Goal: Information Seeking & Learning: Check status

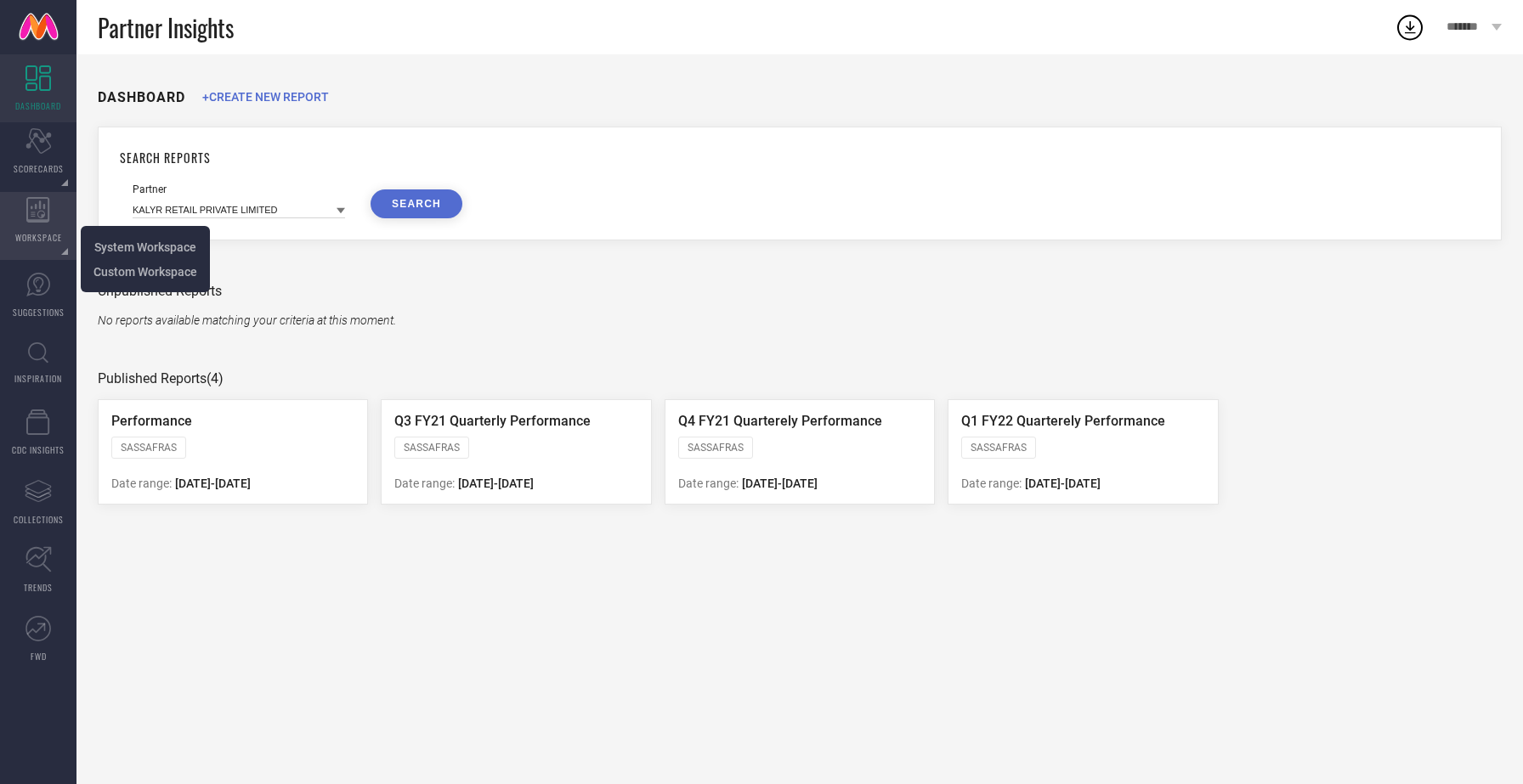
click at [38, 236] on span "WORKSPACE" at bounding box center [38, 236] width 46 height 12
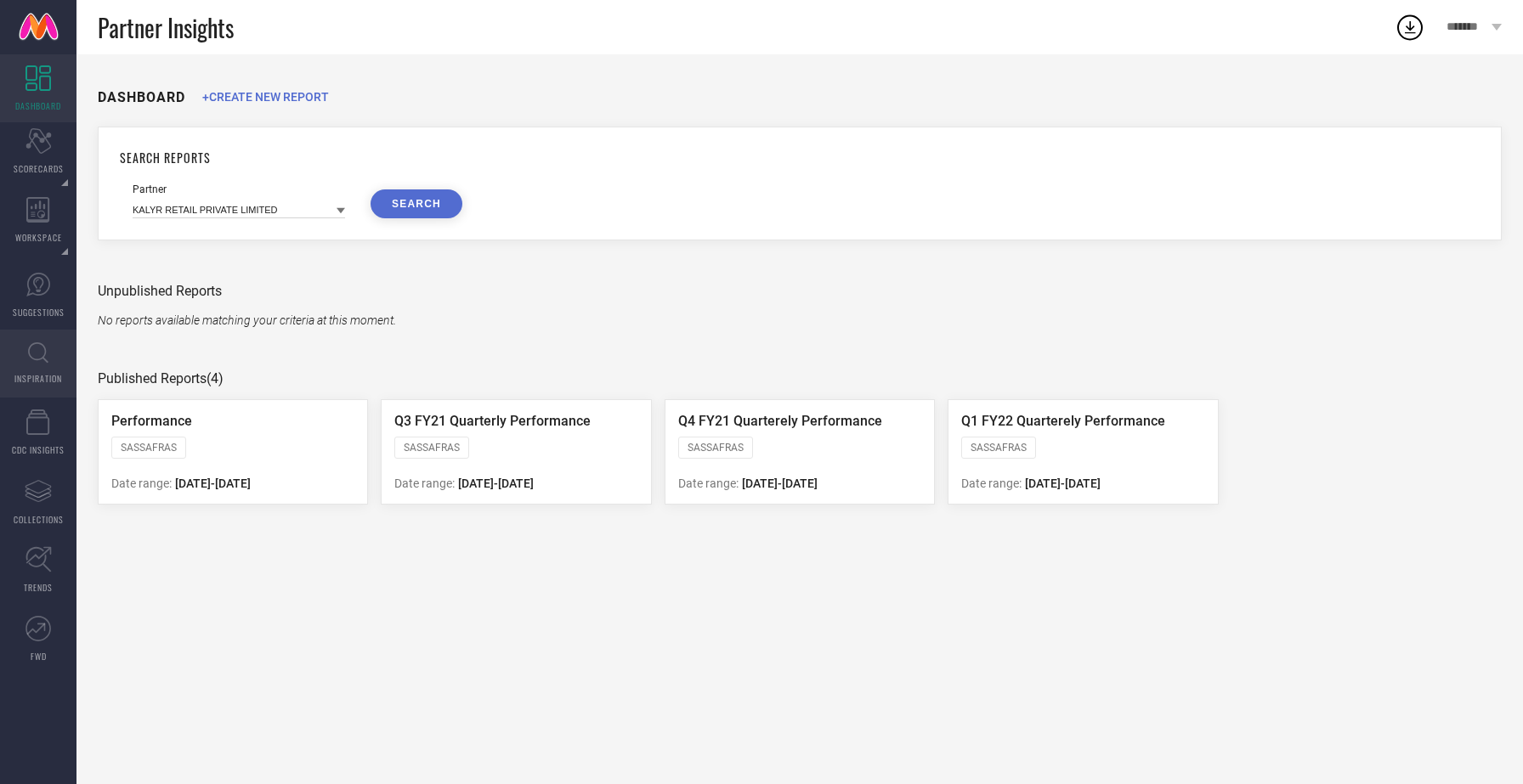
click at [43, 362] on icon at bounding box center [39, 353] width 21 height 21
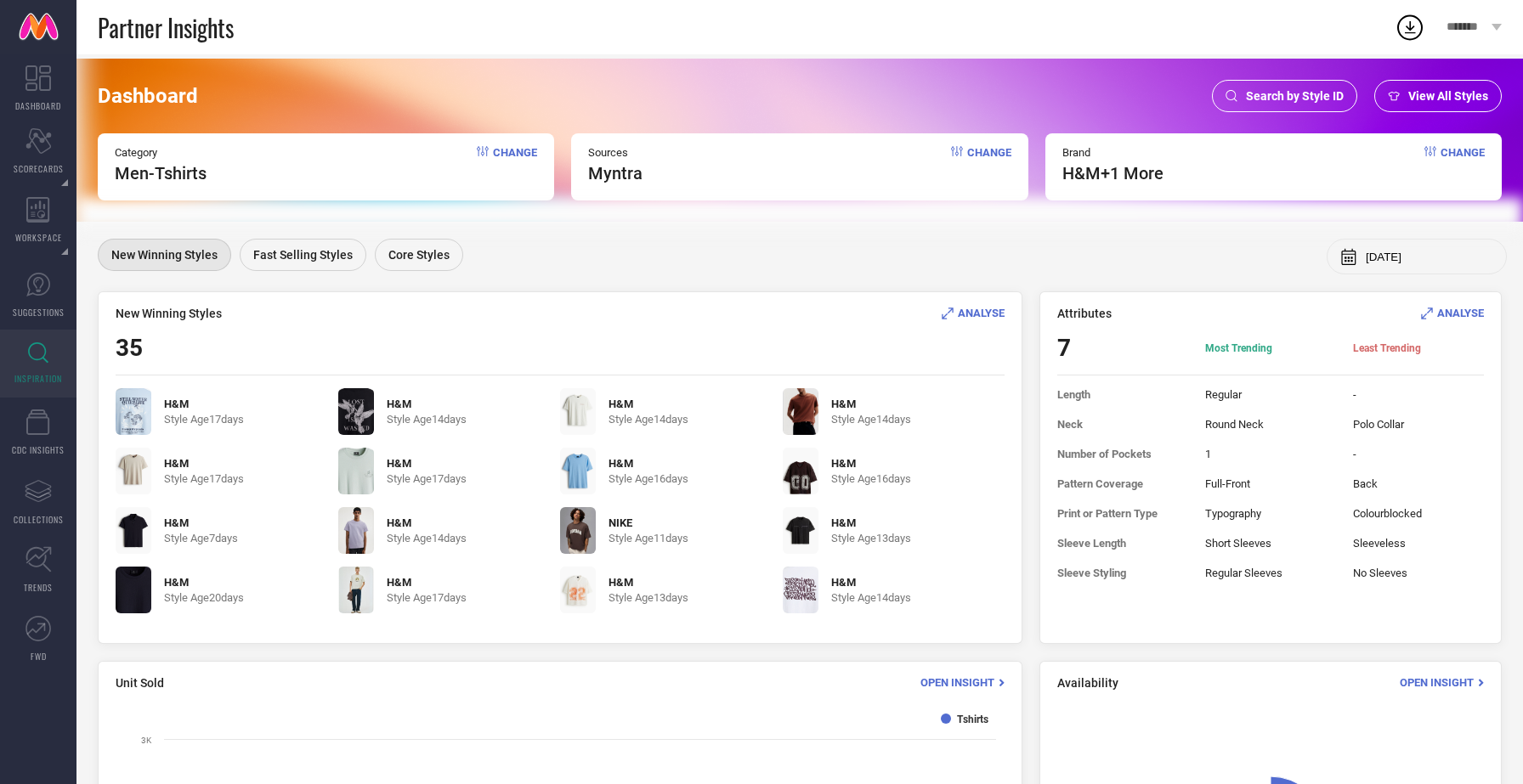
click at [1307, 83] on div "Search by Style ID" at bounding box center [1285, 96] width 146 height 32
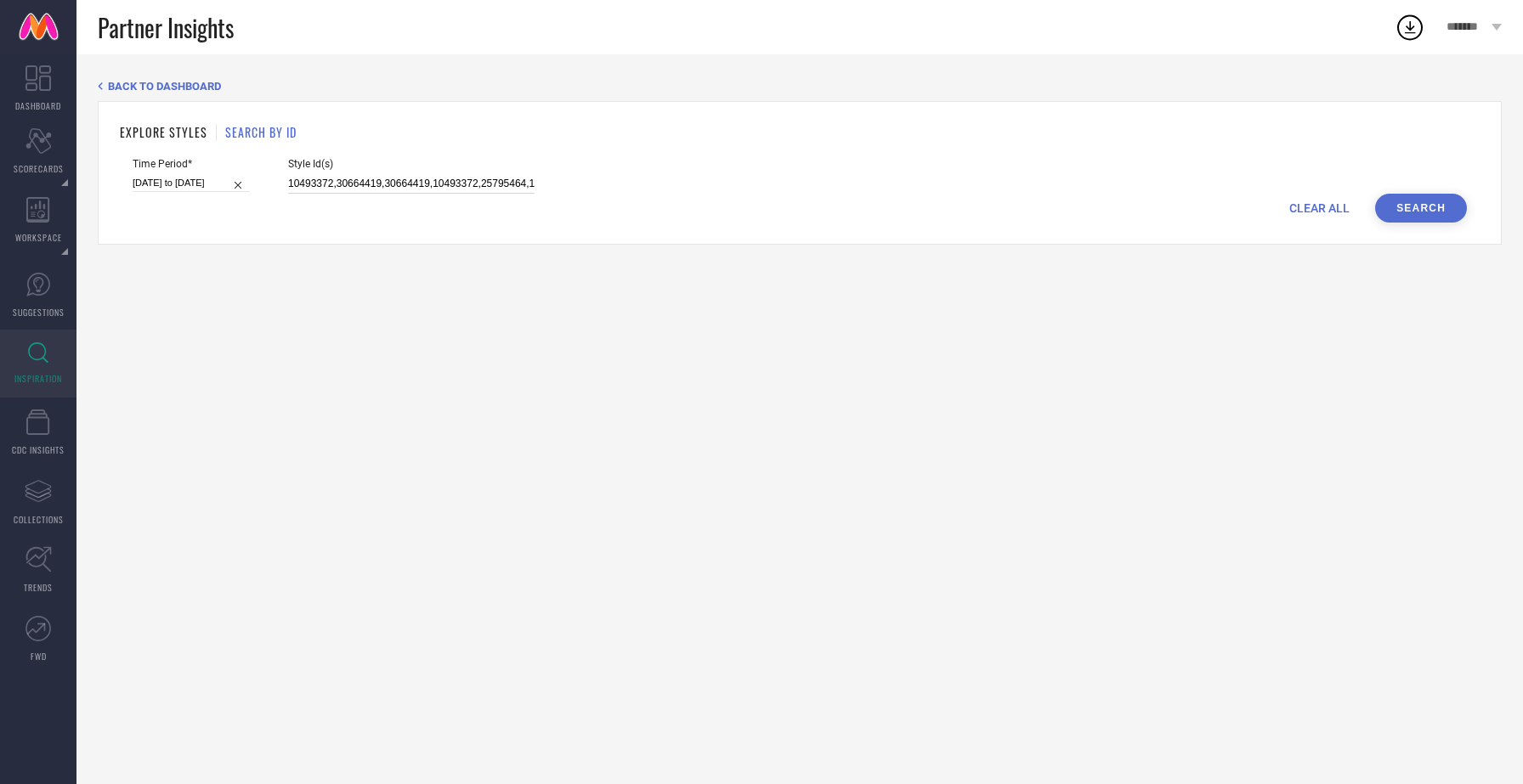
click at [364, 186] on input "10493372,30664419,30664419,10493372,25795464,15468614,14187748,18426226,3066441…" at bounding box center [411, 183] width 247 height 20
paste input "14872770"
type input "10493372,30664419,14872770,30664419,10493372,25795464,15468614,14187748,1842622…"
click at [1424, 205] on button "Search" at bounding box center [1421, 208] width 92 height 29
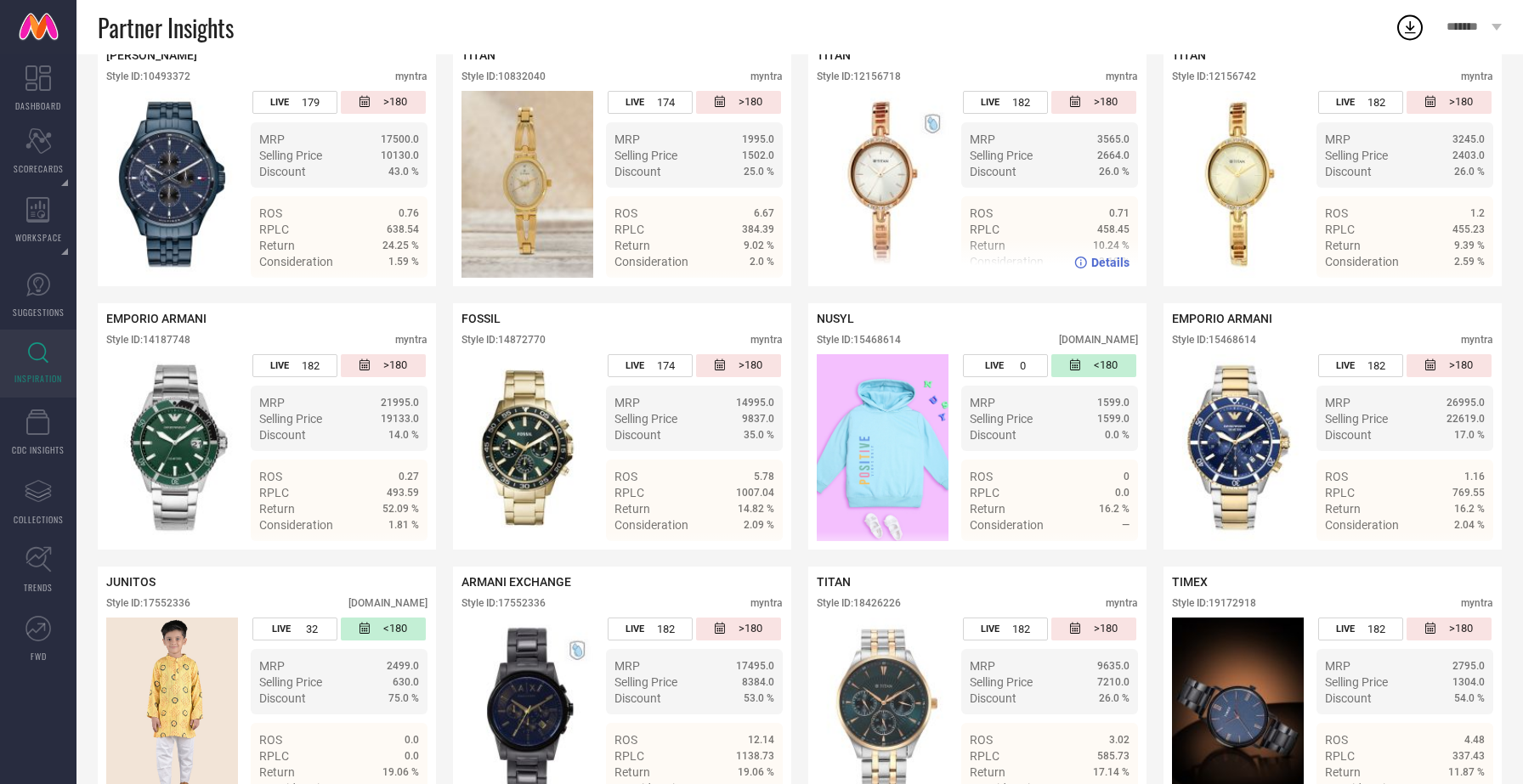
scroll to position [386, 0]
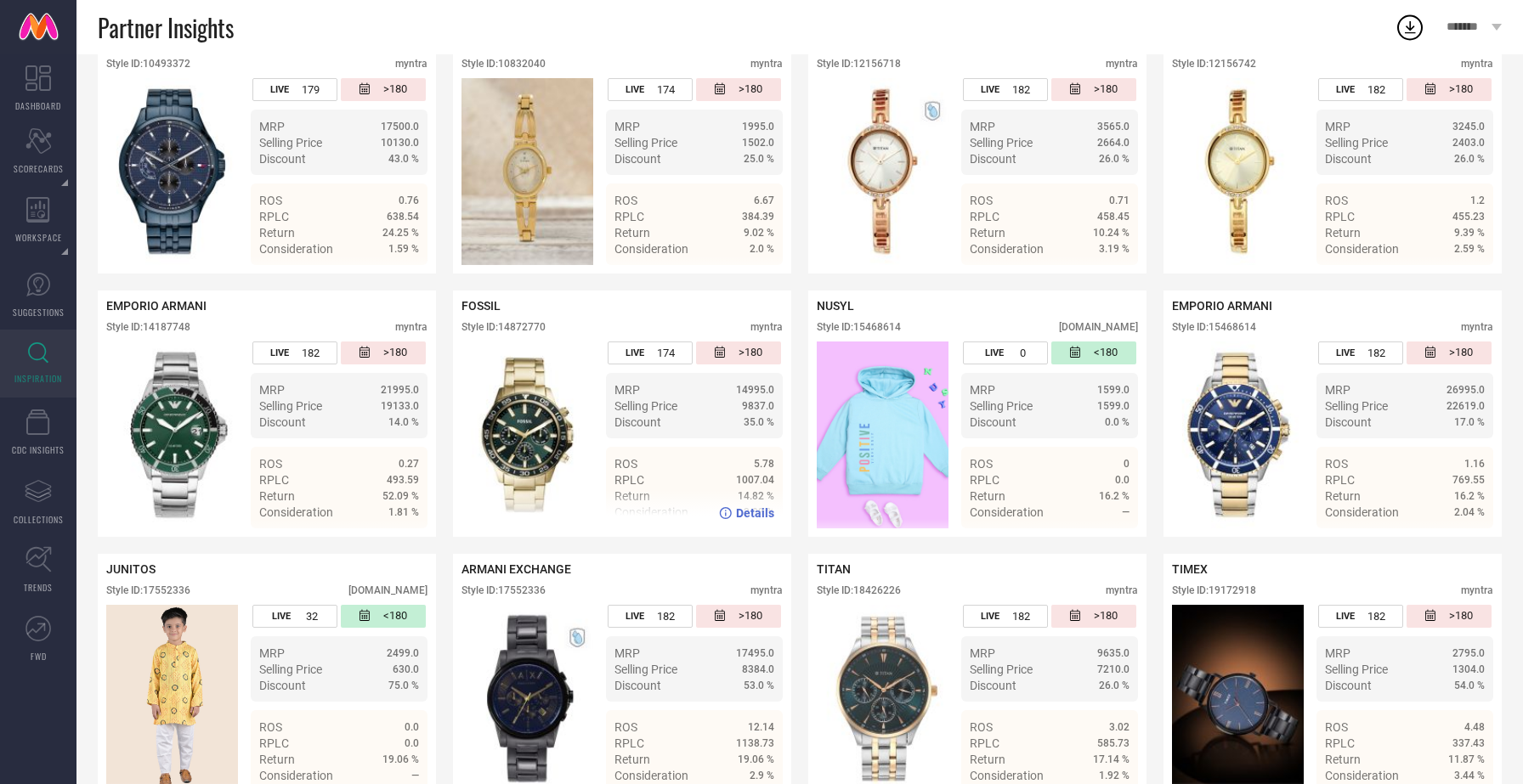
click at [757, 522] on div "Details" at bounding box center [622, 514] width 339 height 47
click at [758, 514] on span "Details" at bounding box center [755, 514] width 38 height 13
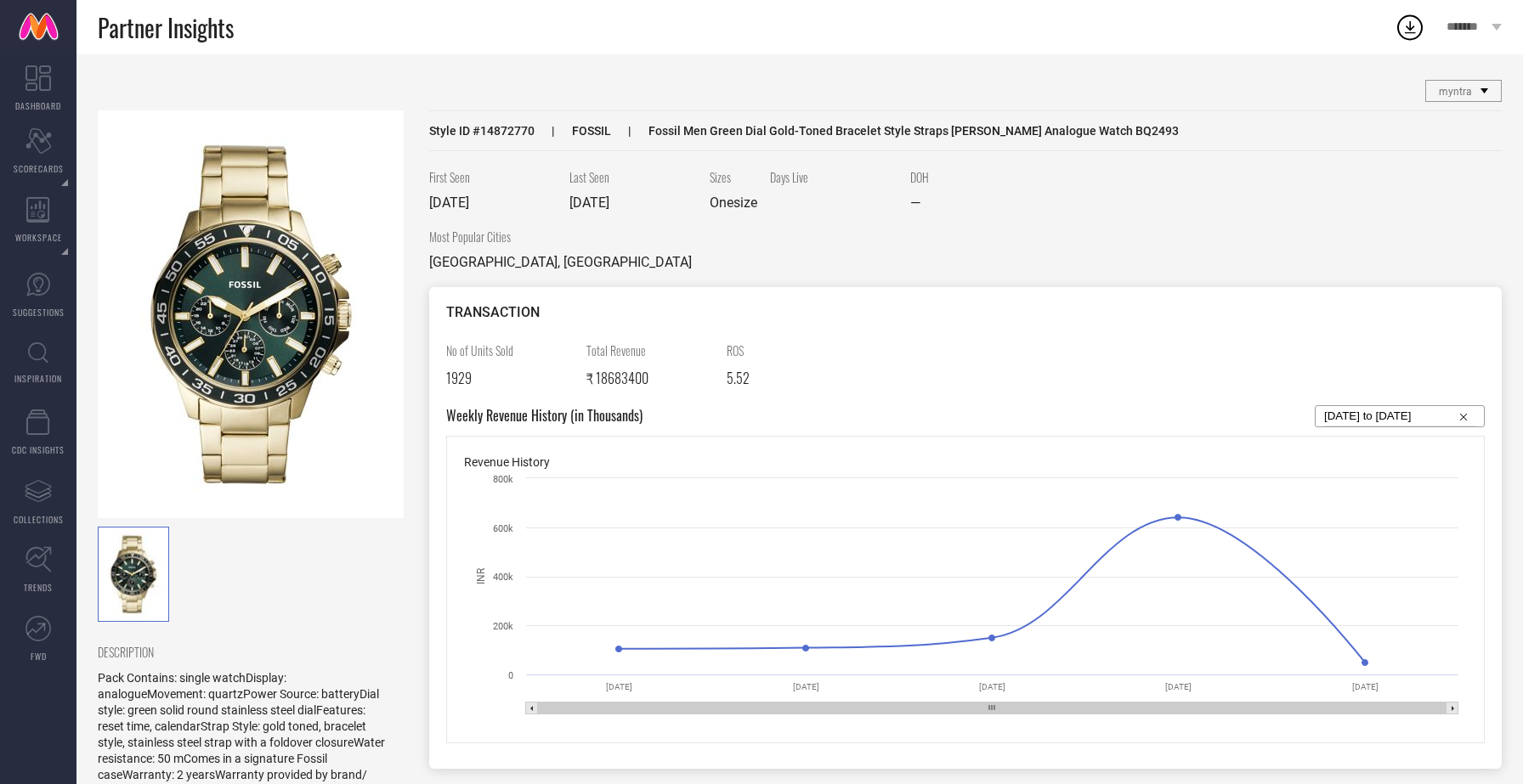
select select "7"
select select "2025"
select select "8"
select select "2025"
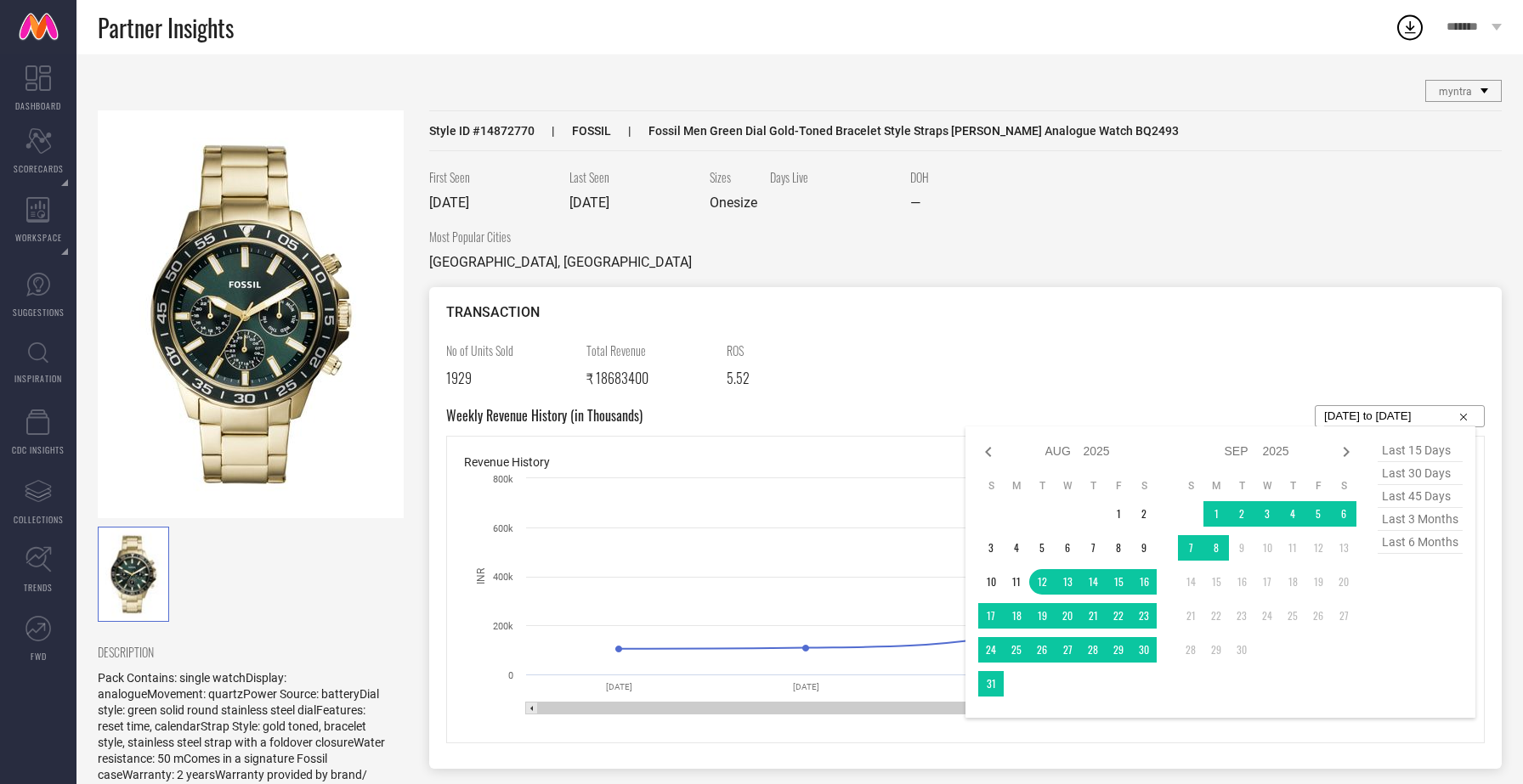
click at [1385, 412] on input "[DATE] to [DATE]" at bounding box center [1400, 416] width 151 height 21
click at [989, 449] on icon at bounding box center [989, 452] width 21 height 21
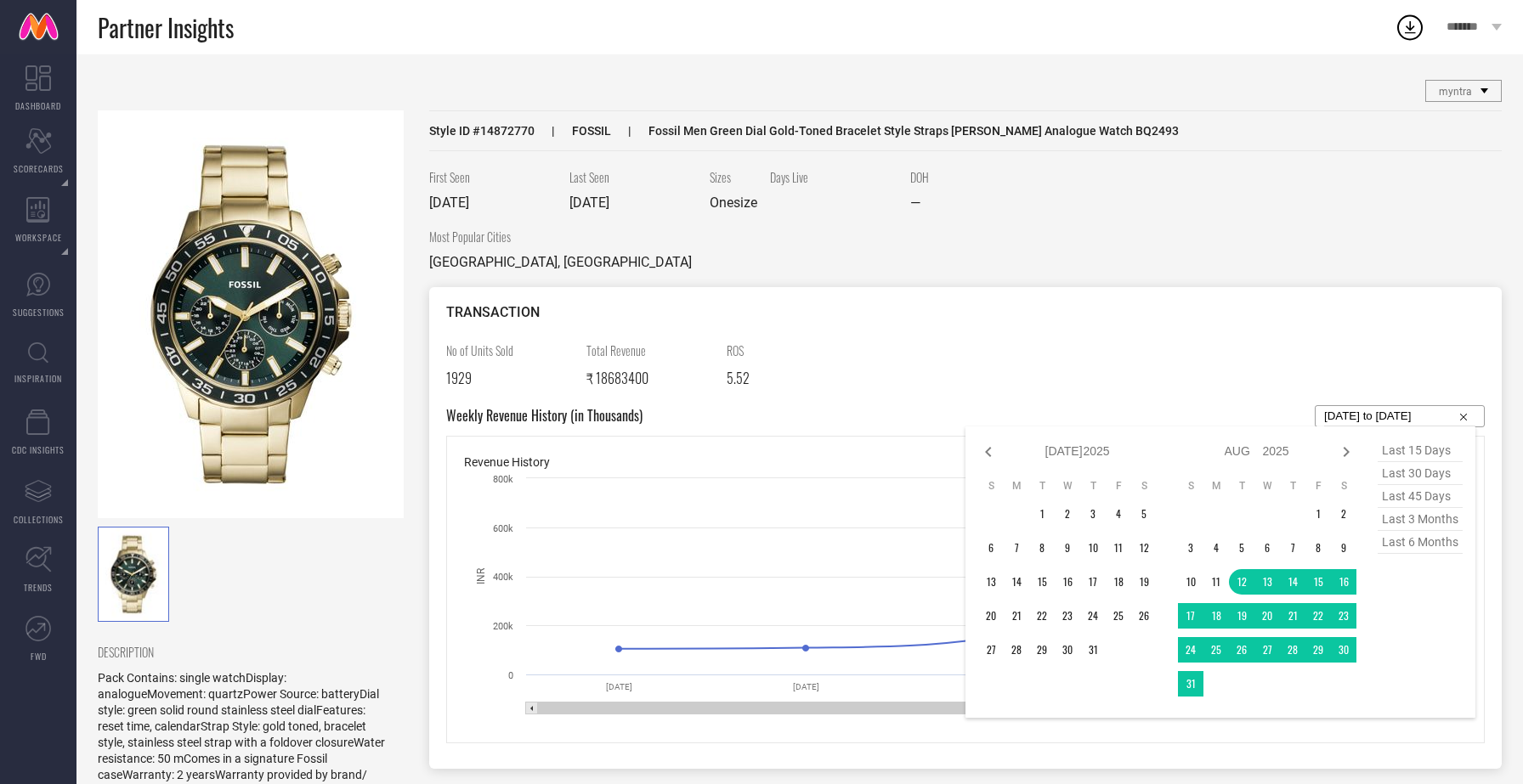
click at [989, 449] on icon at bounding box center [989, 452] width 21 height 21
select select "5"
select select "2025"
select select "6"
select select "2025"
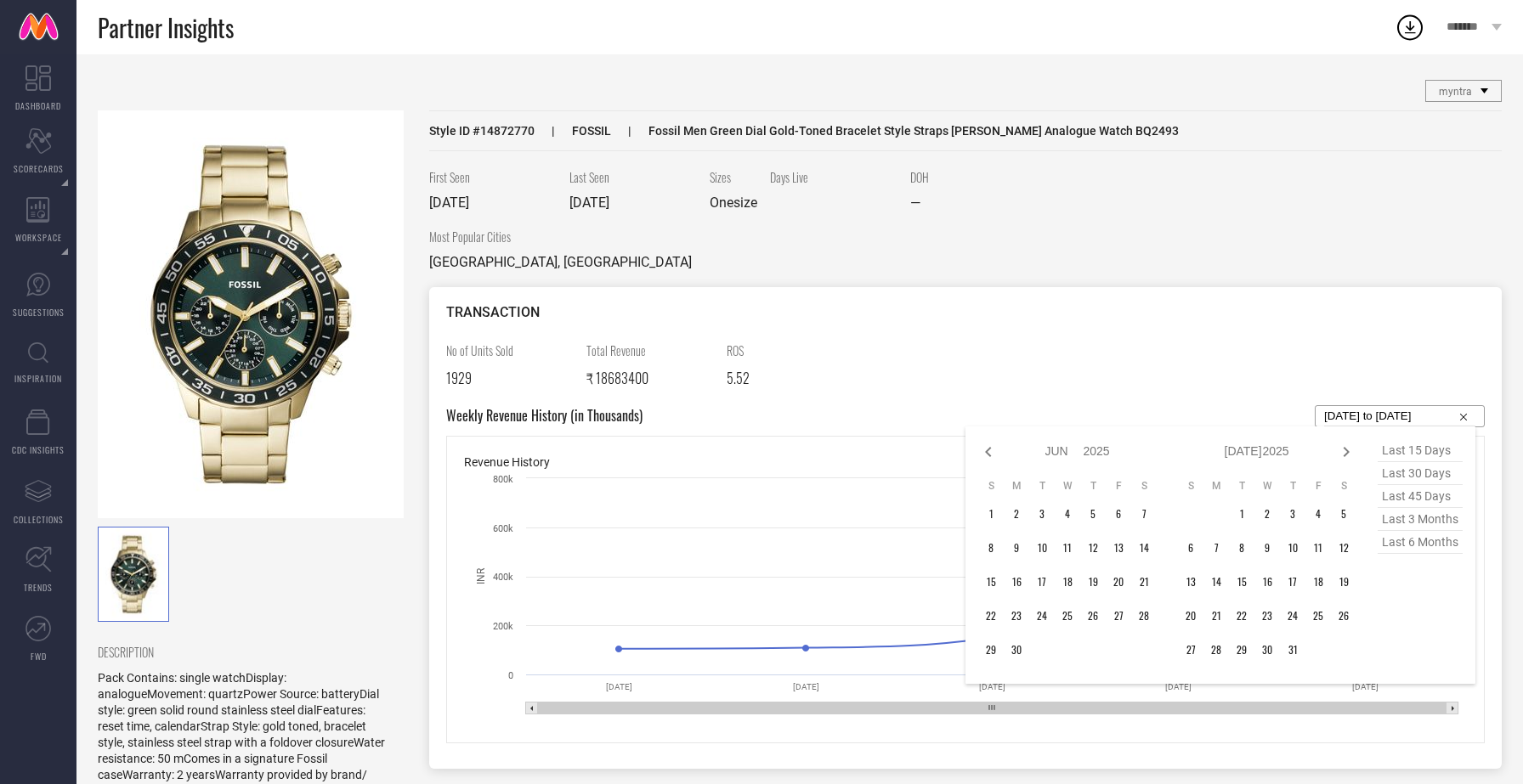
click at [989, 449] on icon at bounding box center [989, 452] width 21 height 21
select select "4"
select select "2025"
select select "5"
select select "2025"
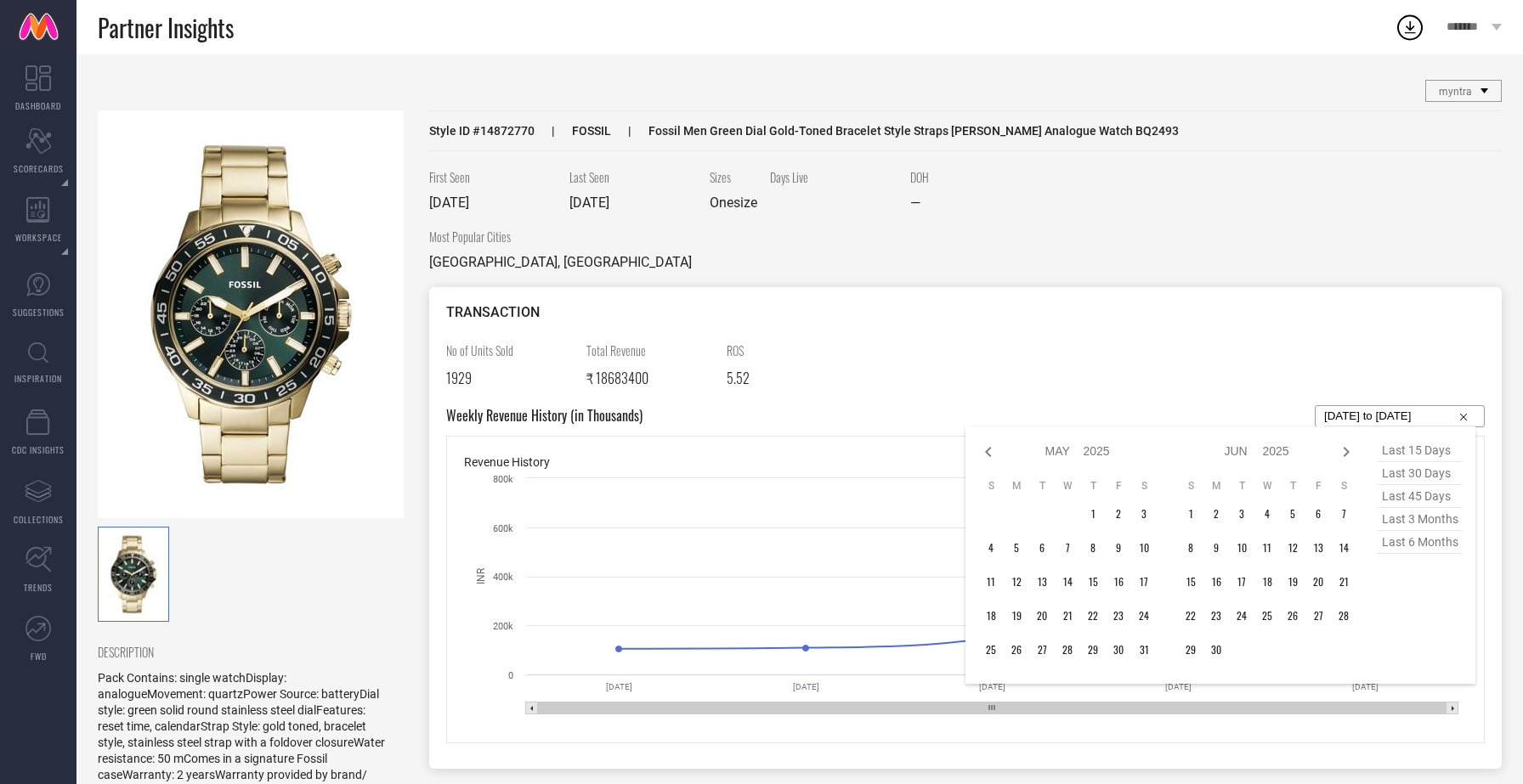
click at [989, 449] on icon at bounding box center [989, 452] width 21 height 21
select select "3"
select select "2025"
select select "4"
select select "2025"
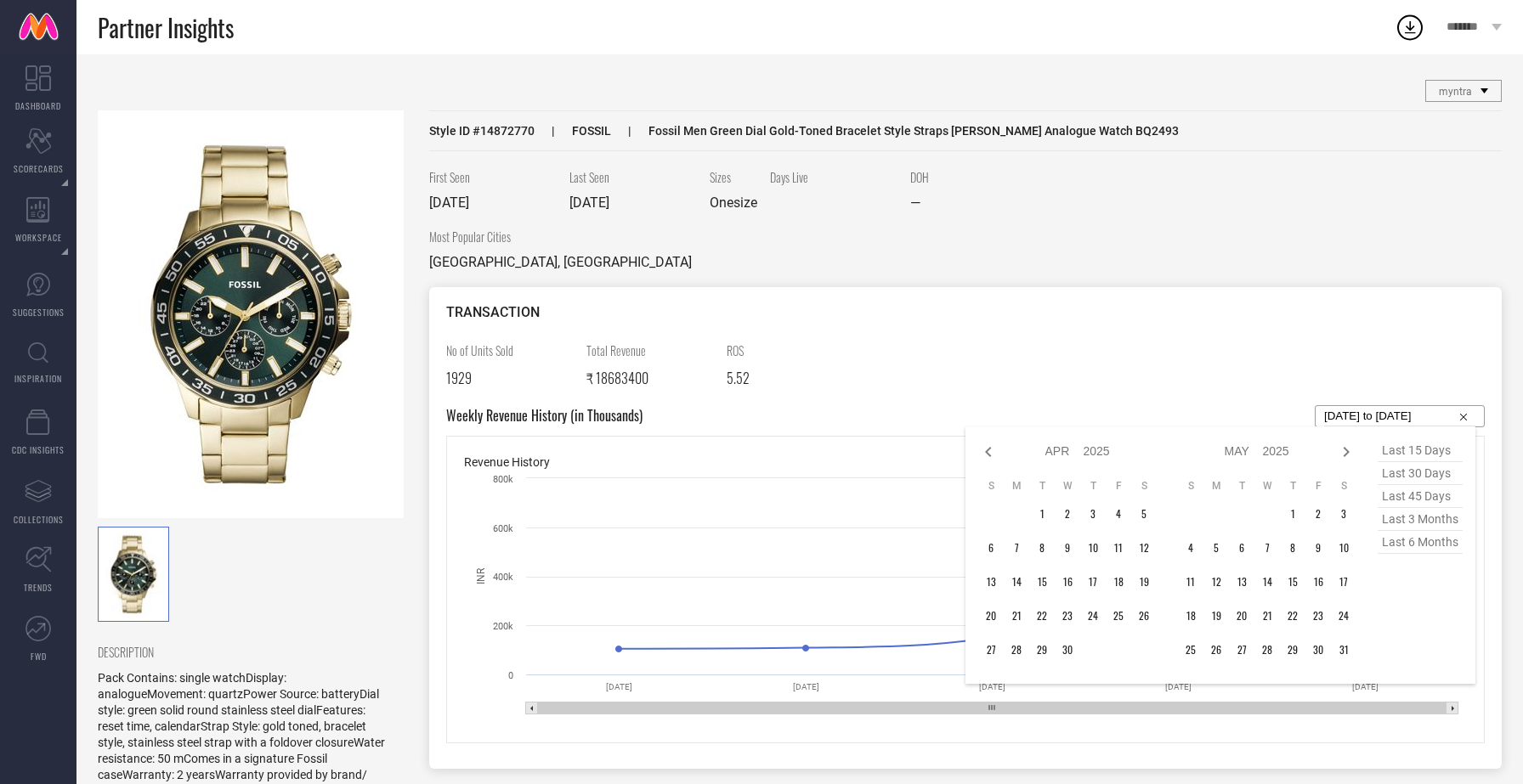
click at [989, 449] on icon at bounding box center [989, 452] width 21 height 21
select select "2"
select select "2025"
select select "3"
select select "2025"
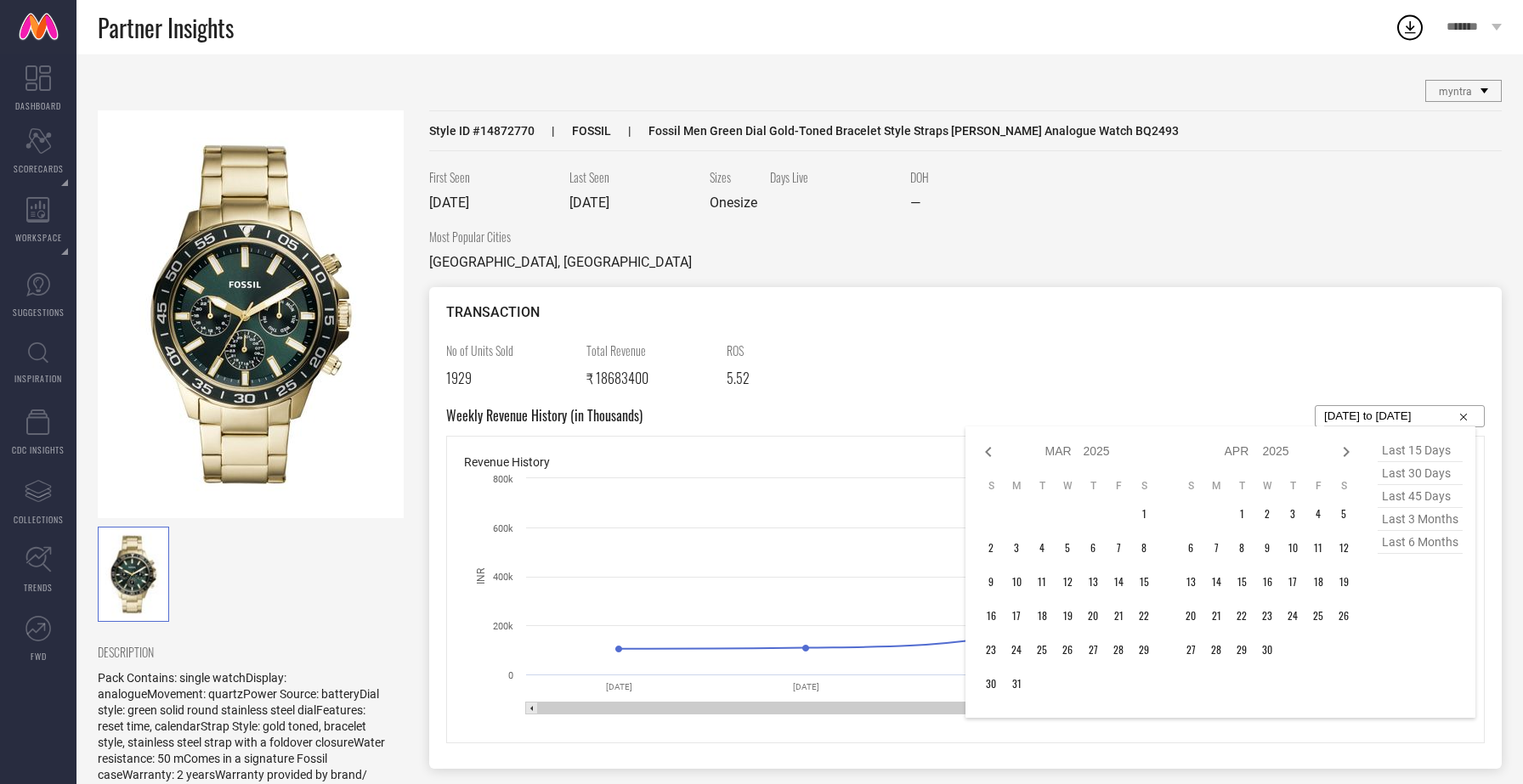
click at [989, 449] on icon at bounding box center [989, 452] width 21 height 21
select select "1"
select select "2025"
select select "2"
select select "2025"
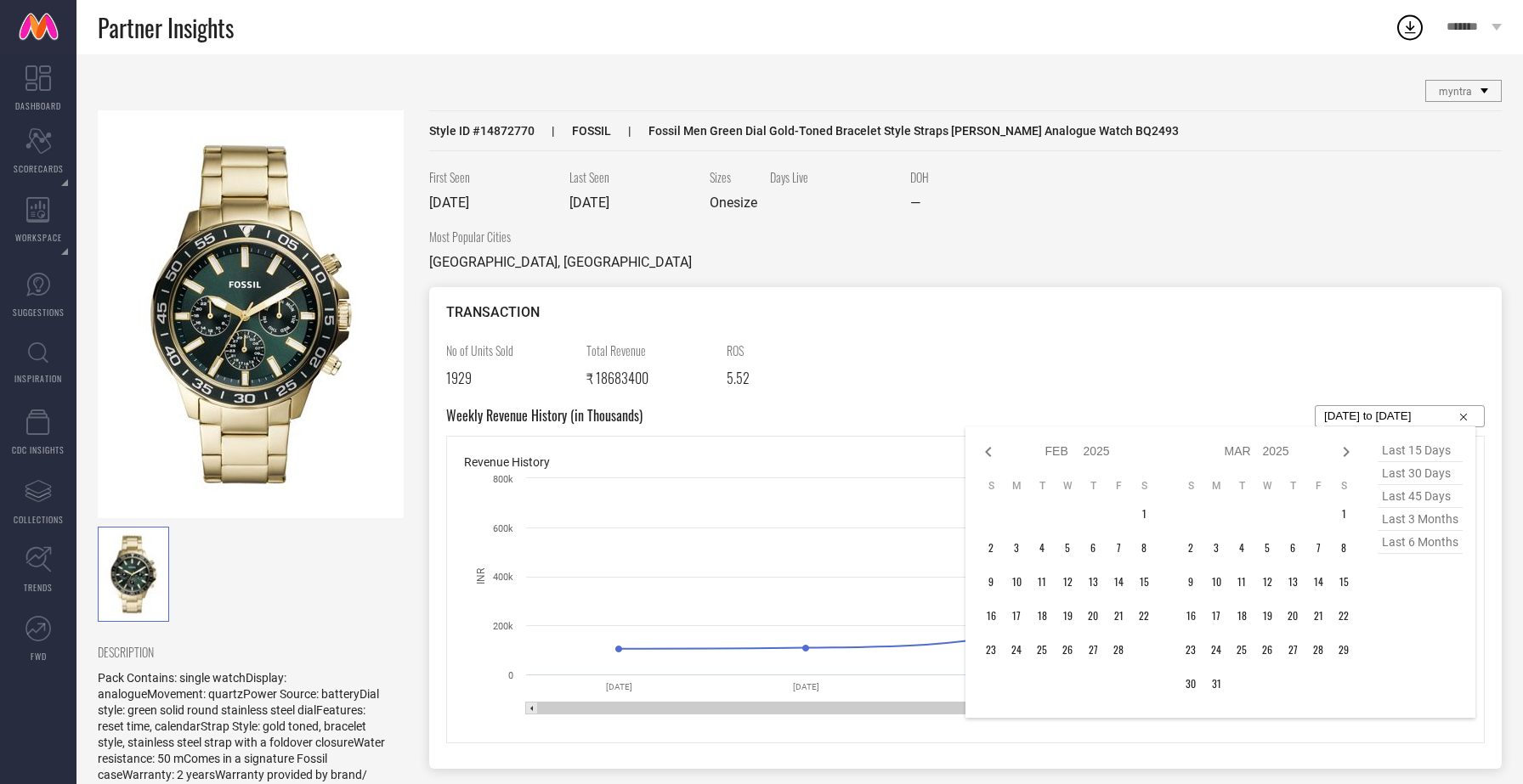
click at [989, 449] on icon at bounding box center [989, 452] width 21 height 21
select select "2025"
select select "1"
select select "2025"
click at [989, 449] on icon at bounding box center [989, 452] width 21 height 21
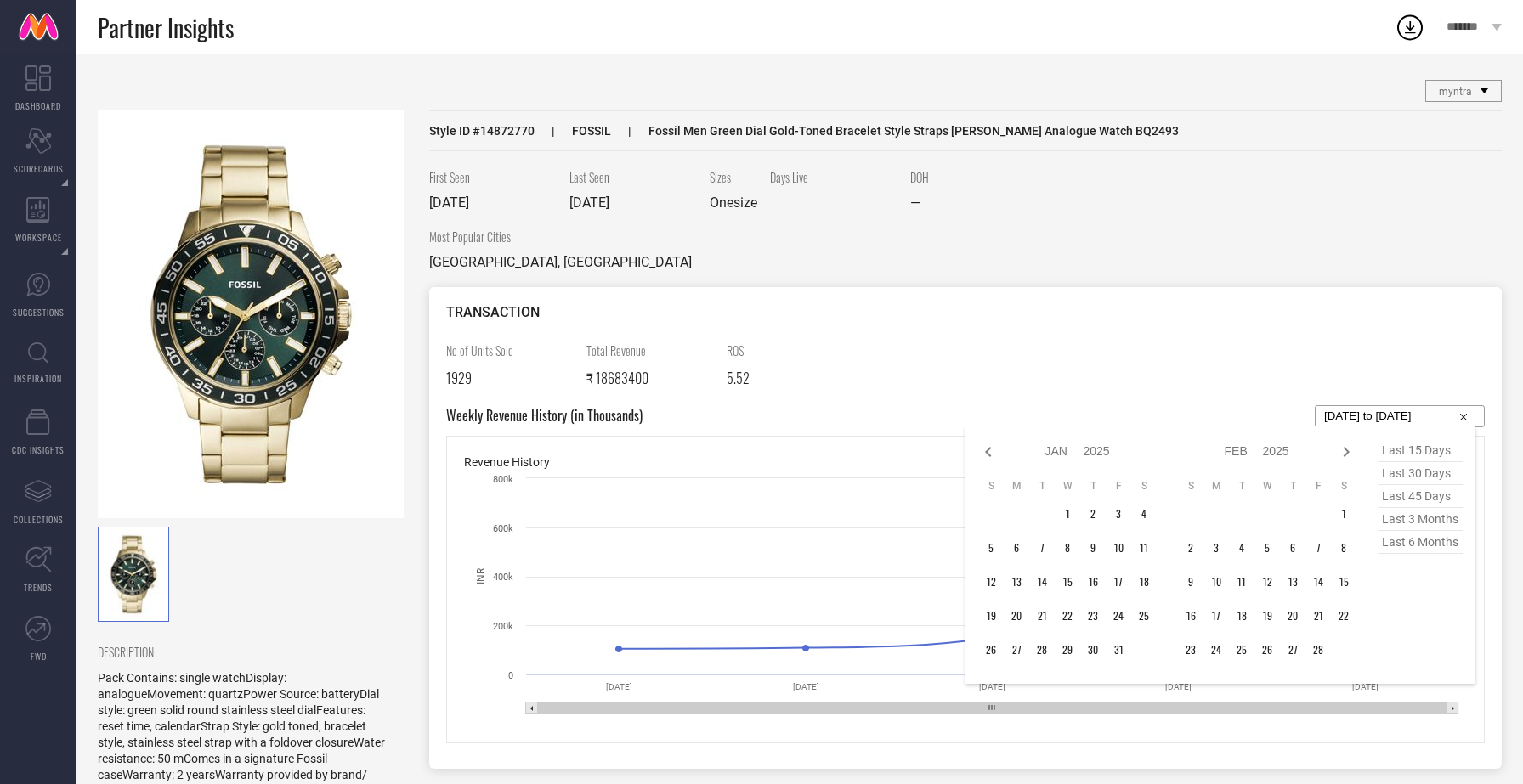
select select "11"
select select "2024"
select select "2025"
type input "After [DATE]"
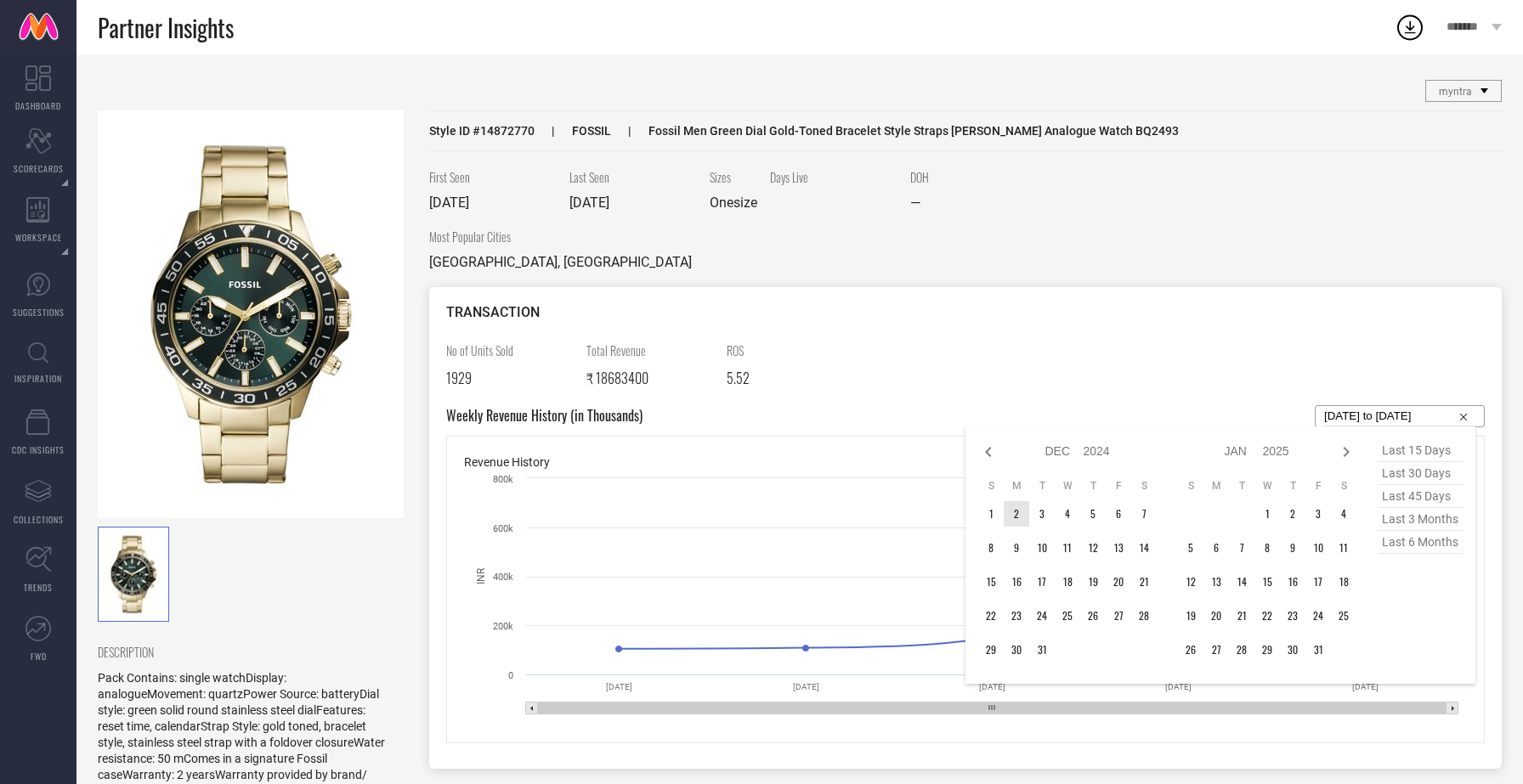
type input "After [DATE]"
click at [991, 512] on td "1" at bounding box center [990, 514] width 26 height 26
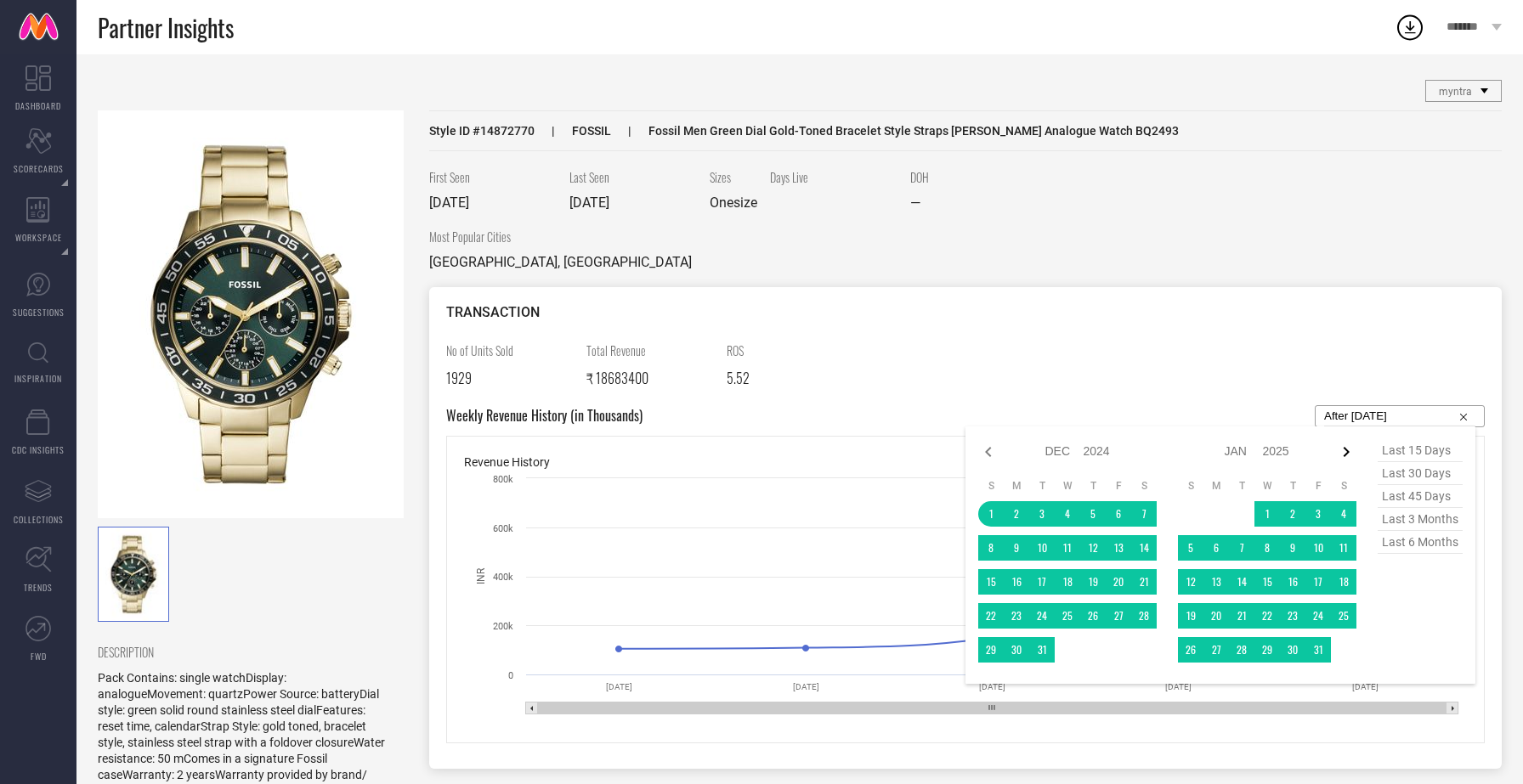
click at [1346, 448] on icon at bounding box center [1346, 452] width 21 height 21
select select "2025"
select select "1"
select select "2025"
click at [1346, 448] on icon at bounding box center [1346, 452] width 21 height 21
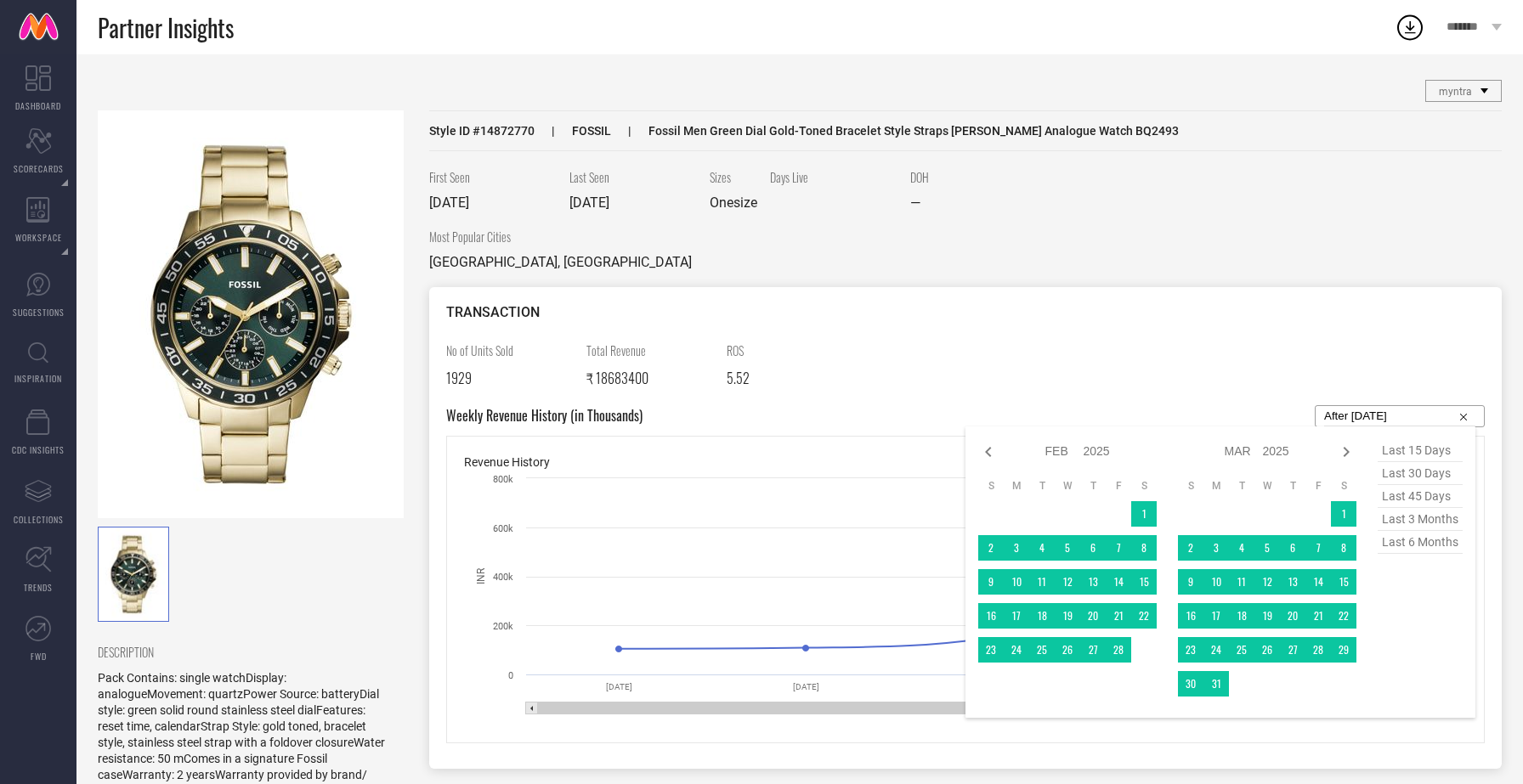
click at [1346, 448] on icon at bounding box center [1346, 452] width 21 height 21
select select "2"
select select "2025"
select select "3"
select select "2025"
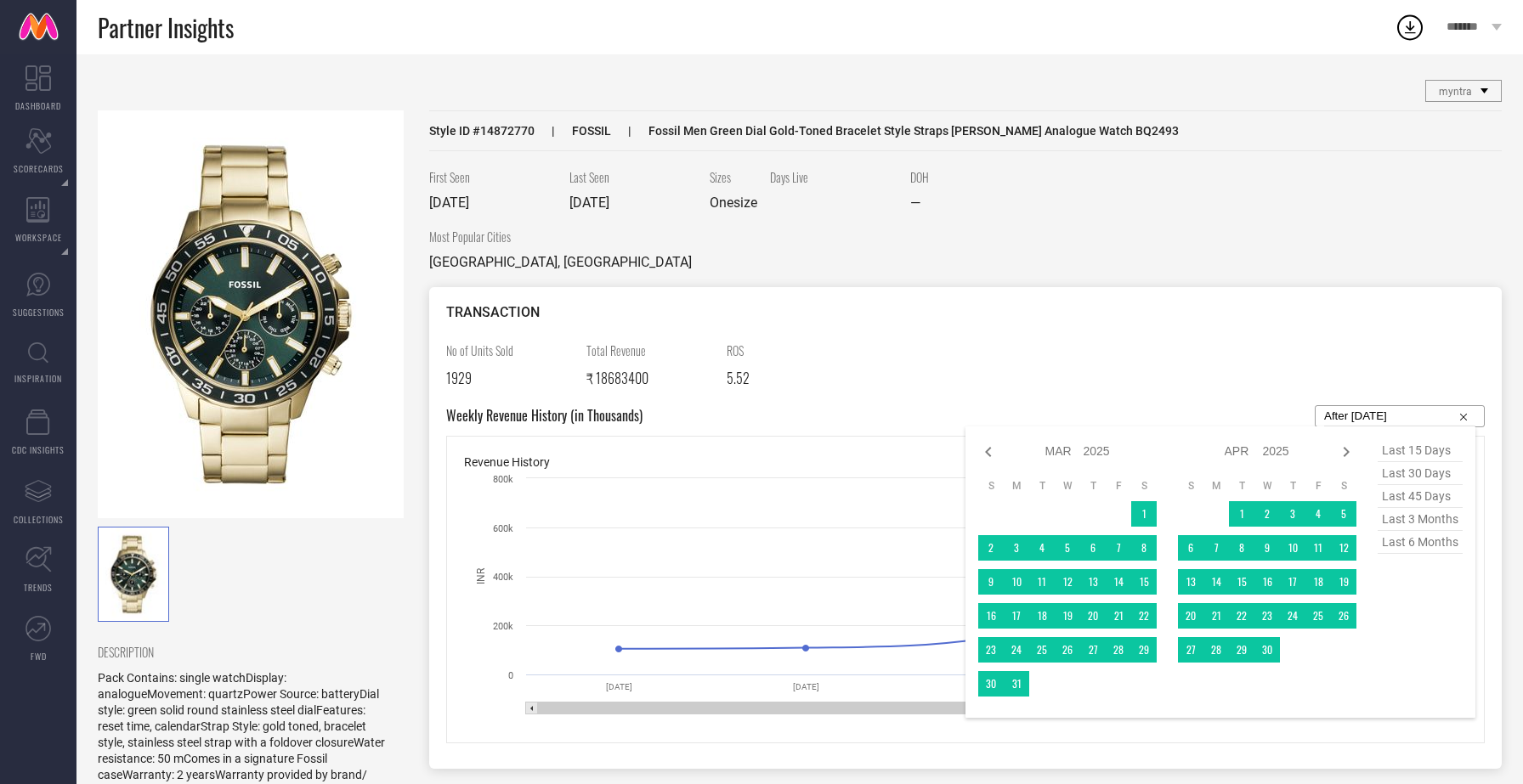
click at [1346, 448] on icon at bounding box center [1346, 452] width 21 height 21
select select "3"
select select "2025"
select select "4"
select select "2025"
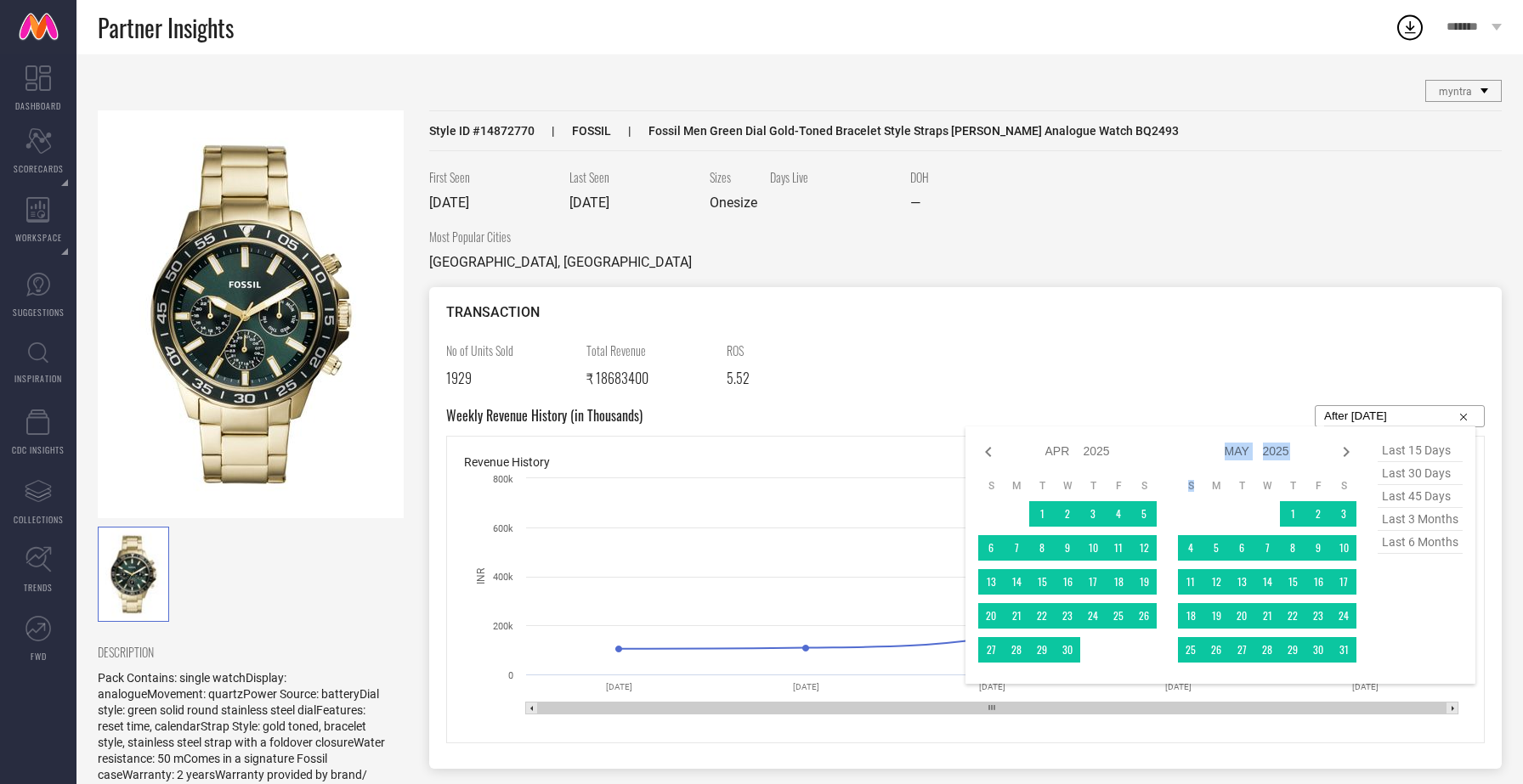
click at [1346, 448] on icon at bounding box center [1346, 452] width 21 height 21
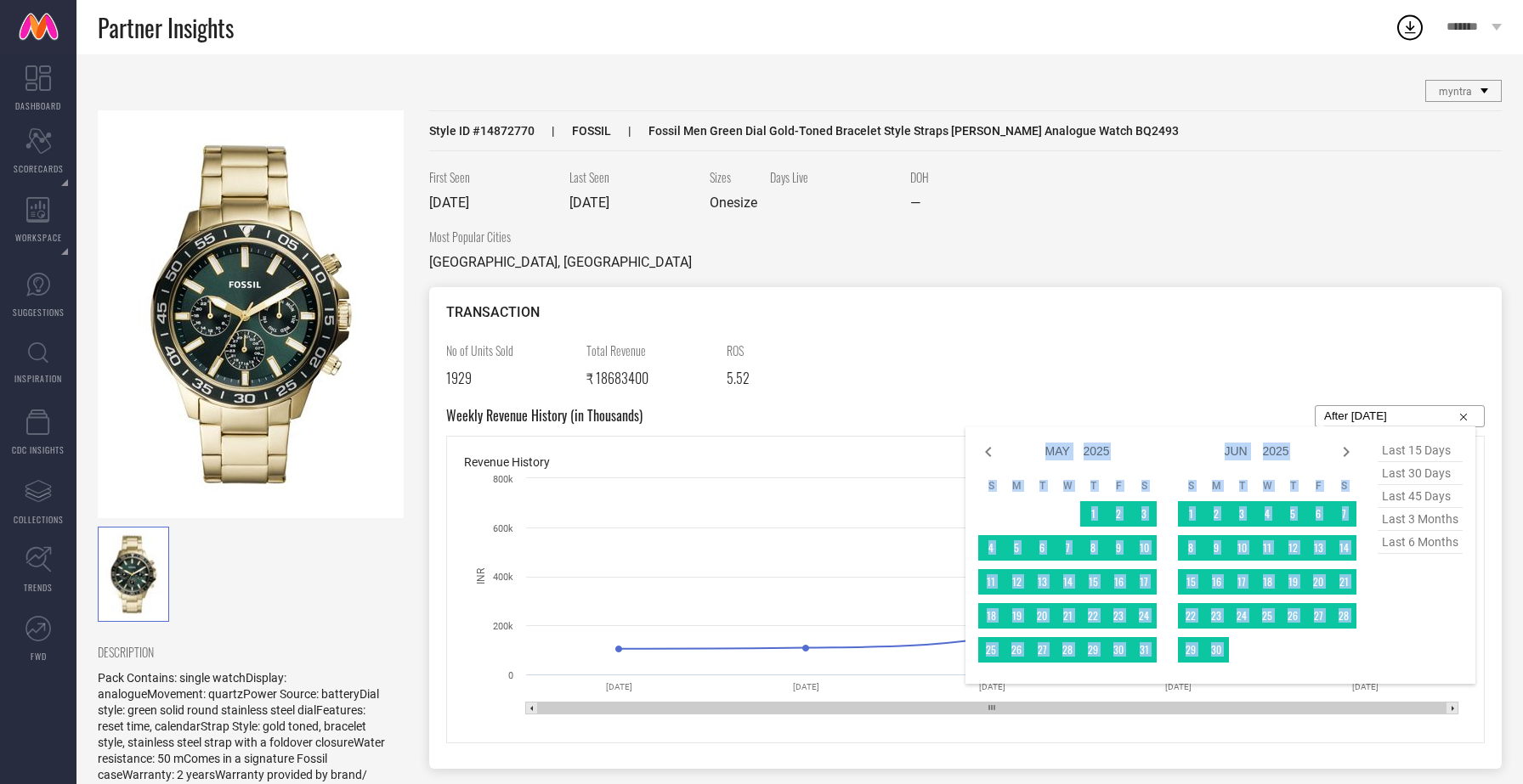
click at [1346, 448] on icon at bounding box center [1346, 452] width 21 height 21
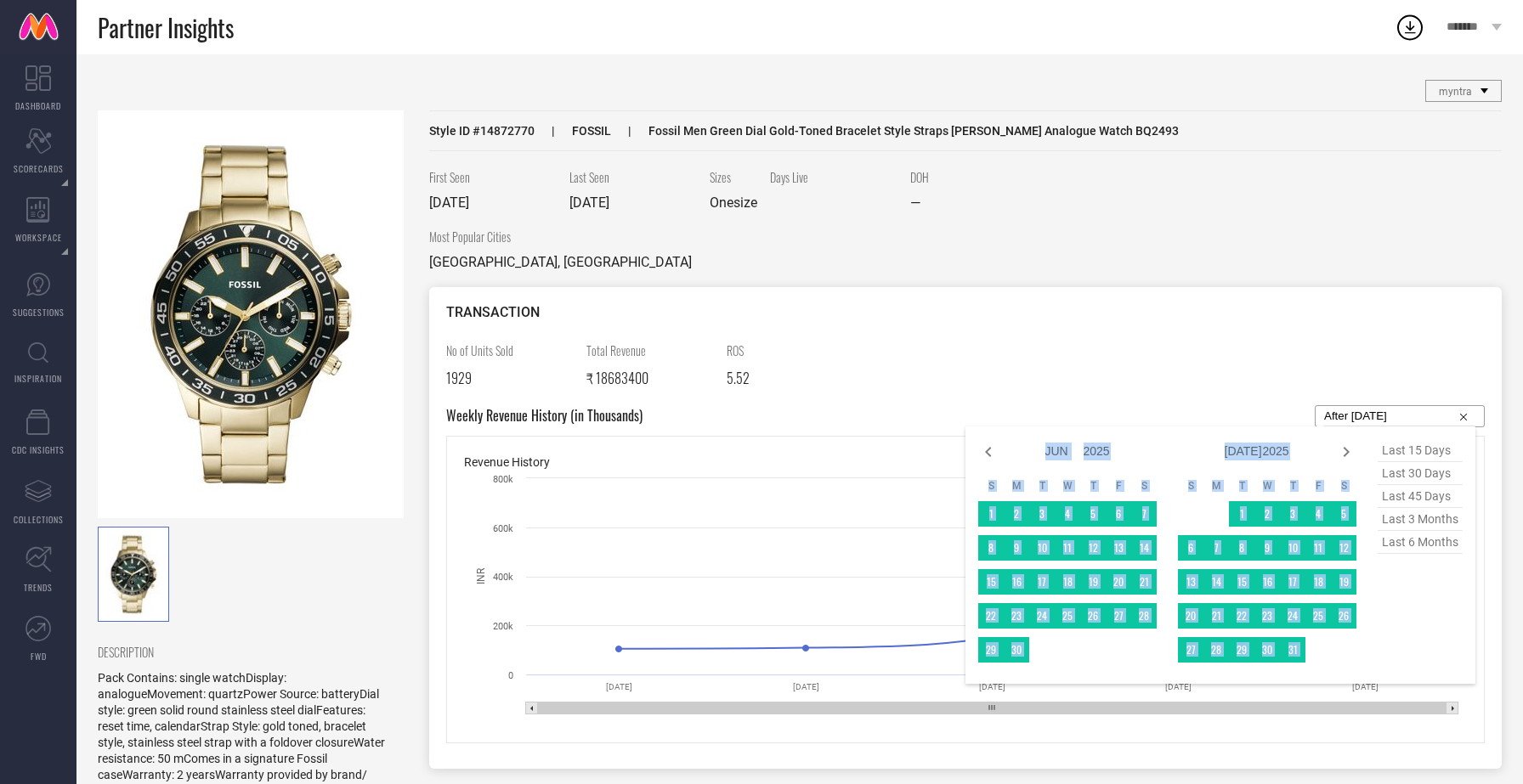
click at [1346, 448] on icon at bounding box center [1346, 452] width 21 height 21
select select "6"
select select "2025"
select select "7"
select select "2025"
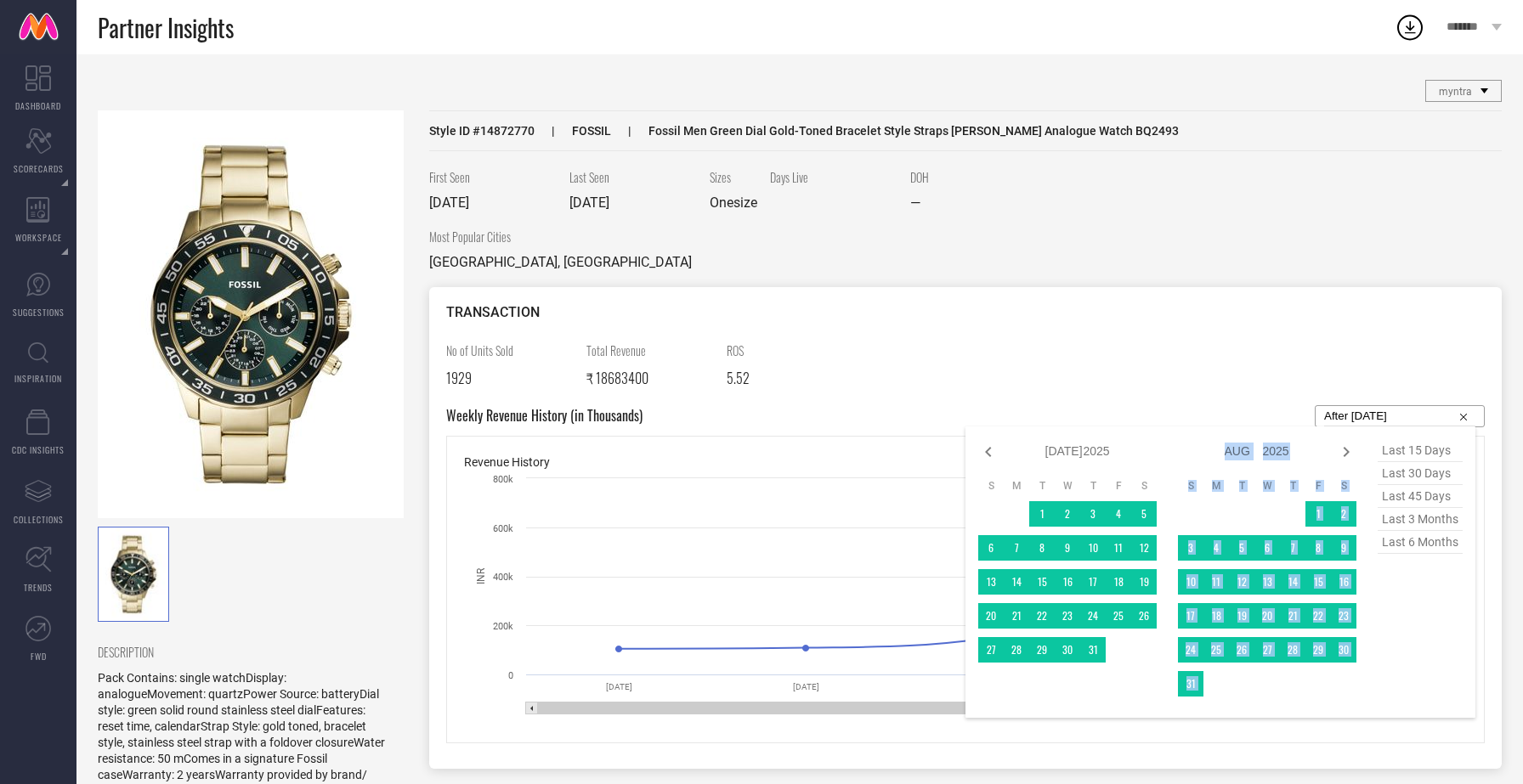
click at [1346, 448] on icon at bounding box center [1346, 452] width 21 height 21
select select "7"
select select "2025"
select select "8"
select select "2025"
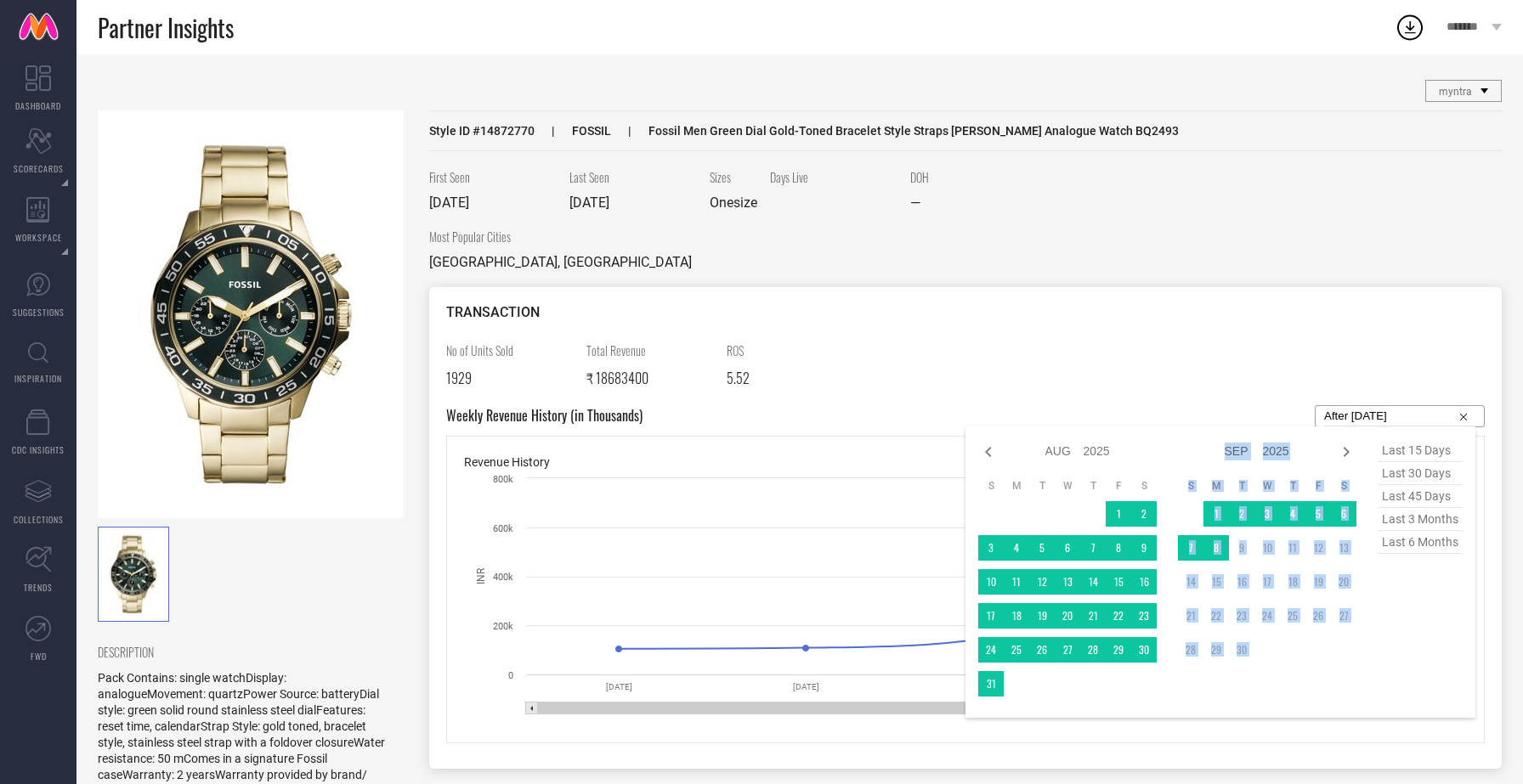
click at [1346, 448] on icon at bounding box center [1346, 452] width 21 height 21
select select "8"
select select "2025"
select select "9"
select select "2025"
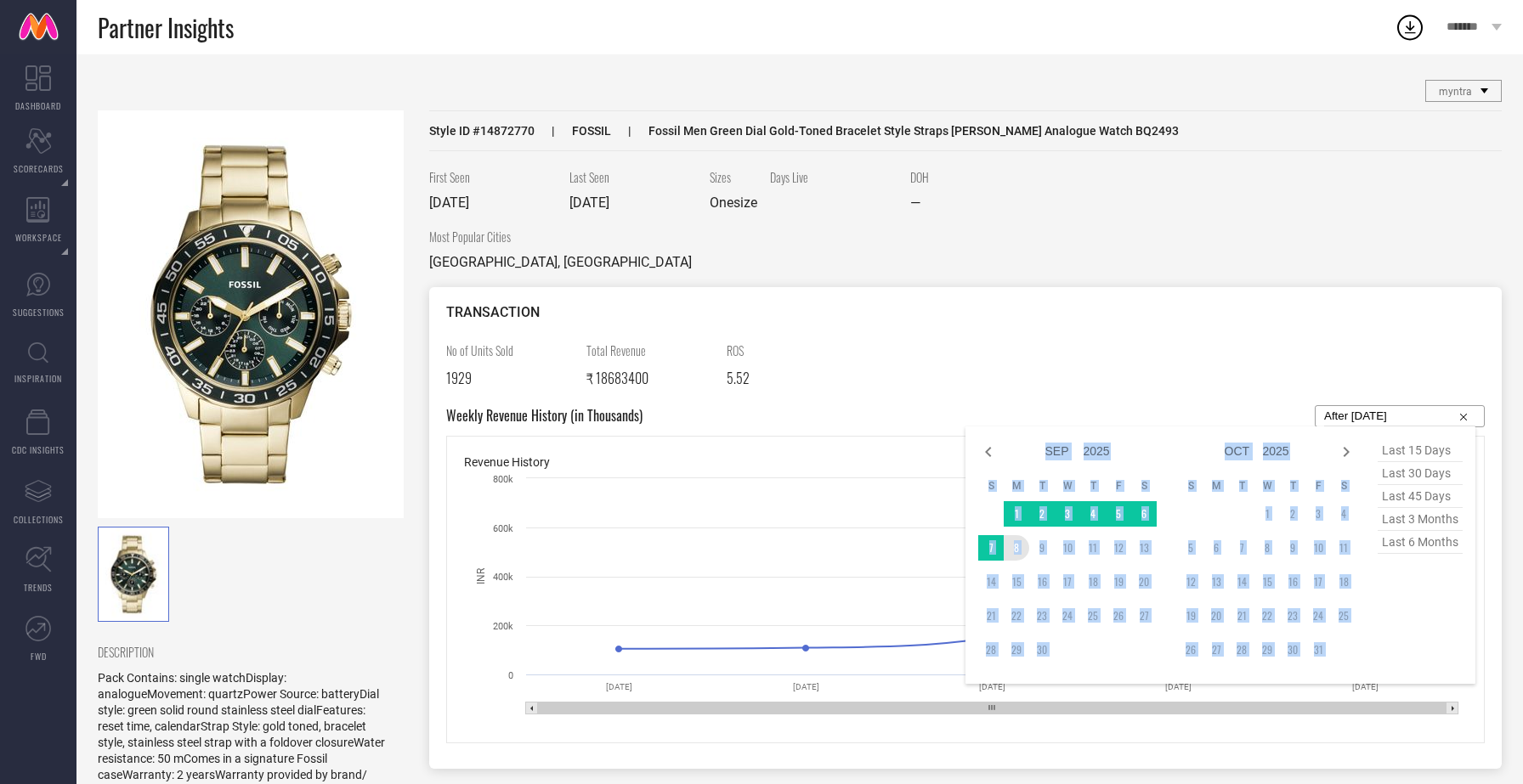
type input "[DATE] to [DATE]"
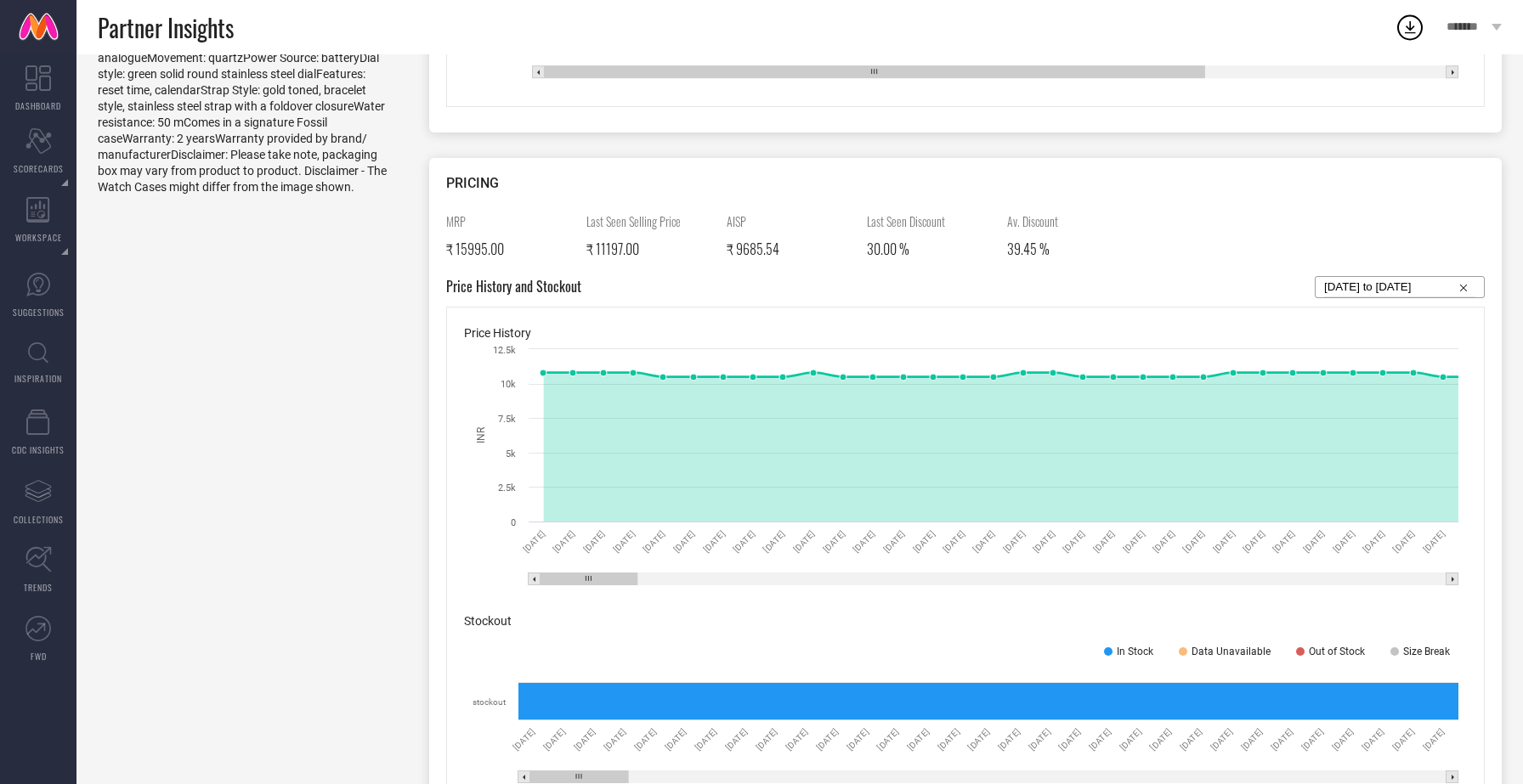
scroll to position [650, 0]
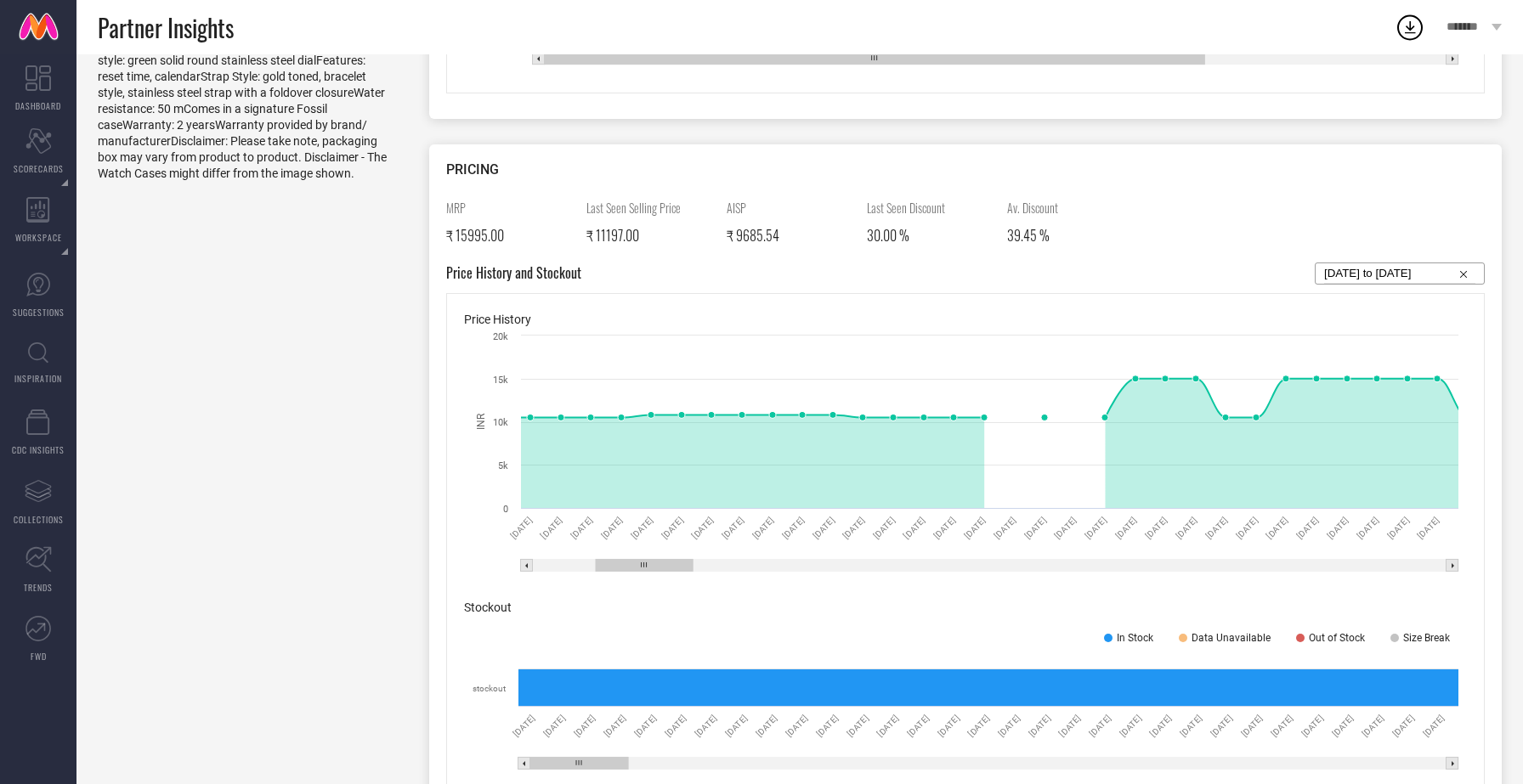
drag, startPoint x: 604, startPoint y: 563, endPoint x: 659, endPoint y: 571, distance: 55.6
click at [659, 571] on icon "Created with Highcharts 9.3.3 INR [DATE] [DATE] [DATE] [DATE] [DATE] [DATE] [DA…" at bounding box center [966, 455] width 1003 height 255
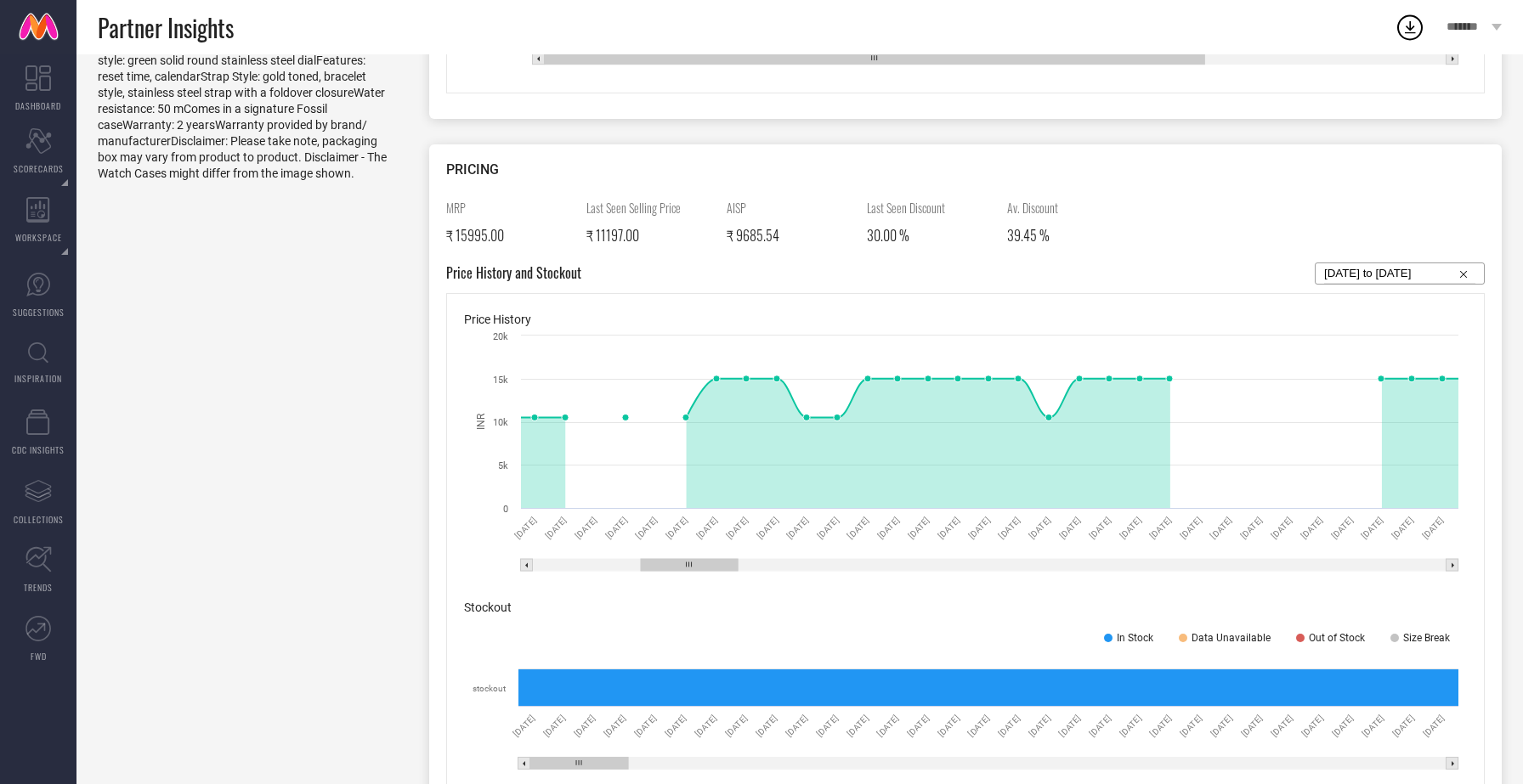
drag, startPoint x: 680, startPoint y: 566, endPoint x: 725, endPoint y: 573, distance: 45.5
click at [725, 573] on icon "Created with Highcharts 9.3.3 INR [DATE] [DATE] [DATE] [DATE] [DATE] [DATE] [DA…" at bounding box center [966, 455] width 1003 height 255
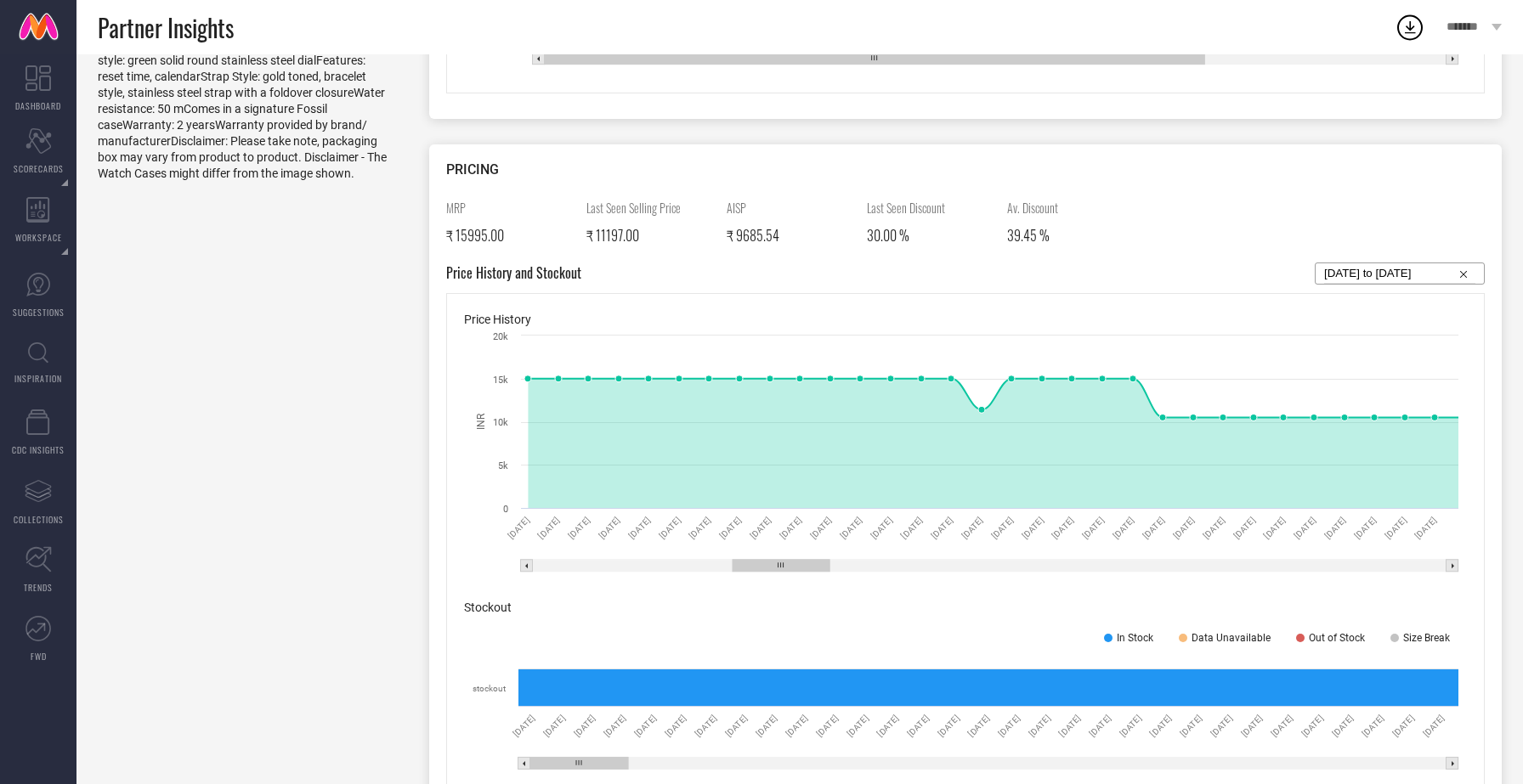
drag, startPoint x: 674, startPoint y: 561, endPoint x: 766, endPoint y: 580, distance: 93.9
click at [766, 580] on icon "Created with Highcharts 9.3.3 INR [DATE] [DATE] [DATE] [DATE] [DATE] [DATE] [DA…" at bounding box center [966, 455] width 1003 height 255
